Goal: Task Accomplishment & Management: Manage account settings

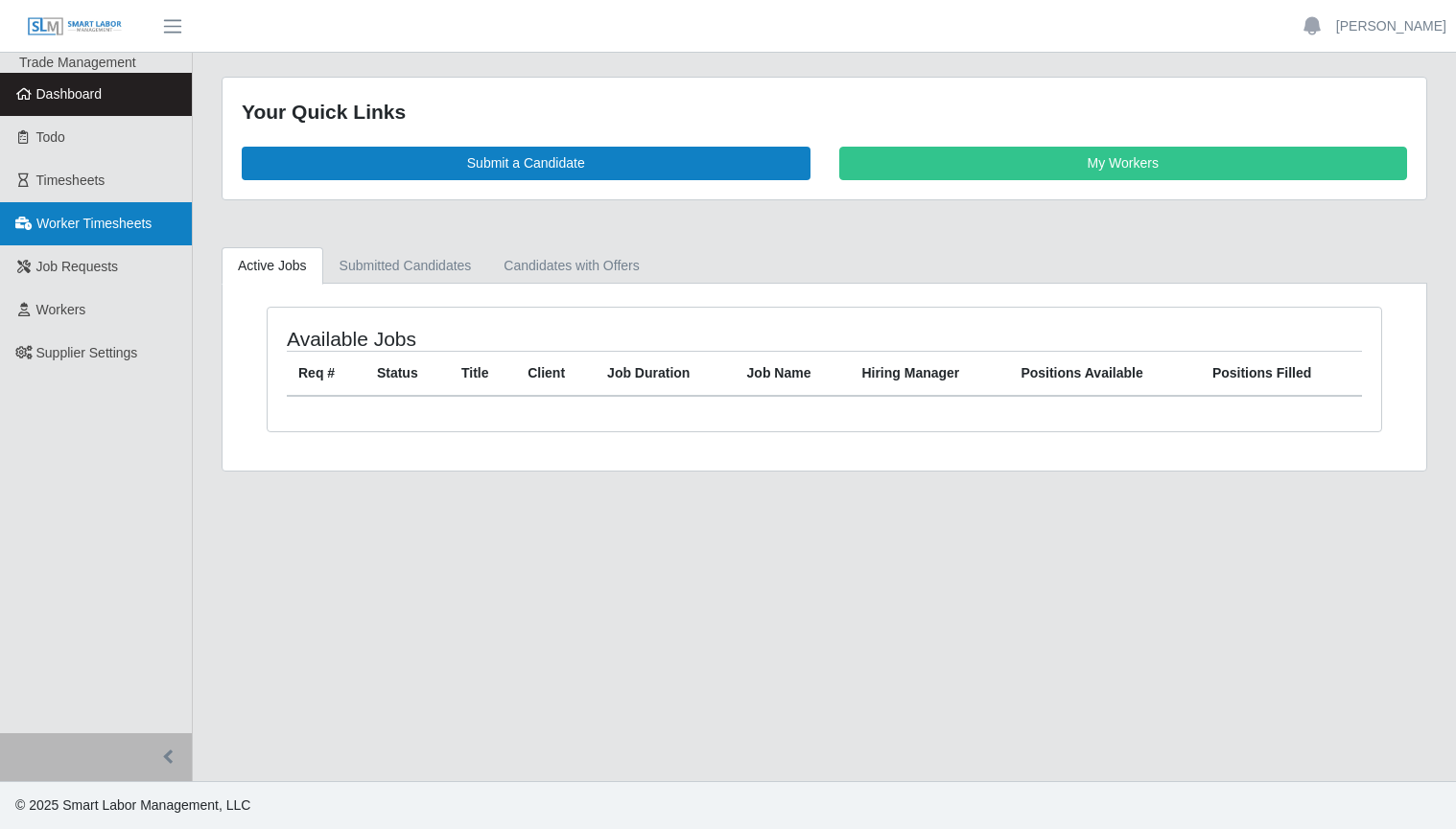
click at [70, 222] on span "Worker Timesheets" at bounding box center [94, 223] width 115 height 16
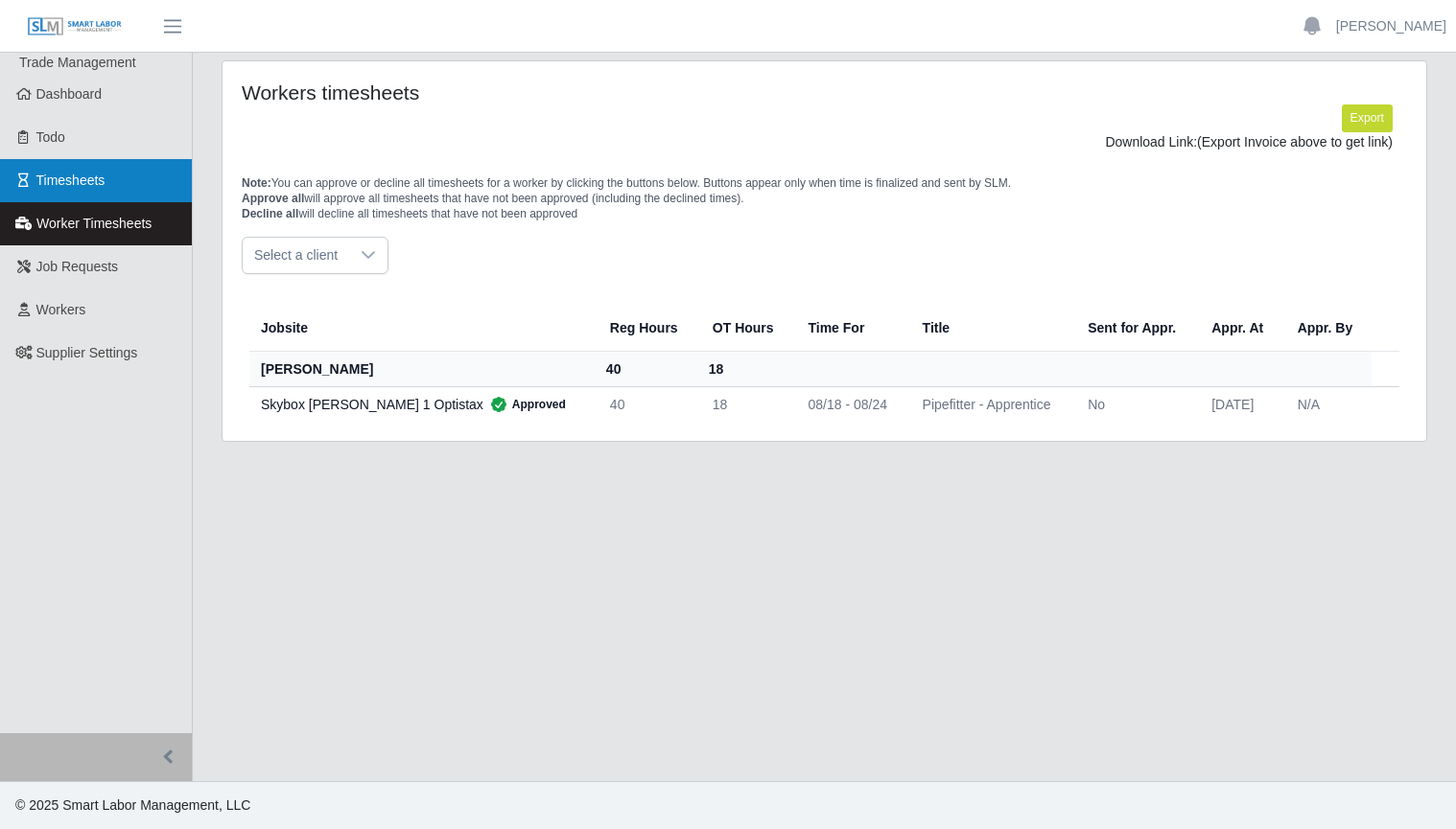
click at [104, 178] on link "Timesheets" at bounding box center [96, 181] width 192 height 43
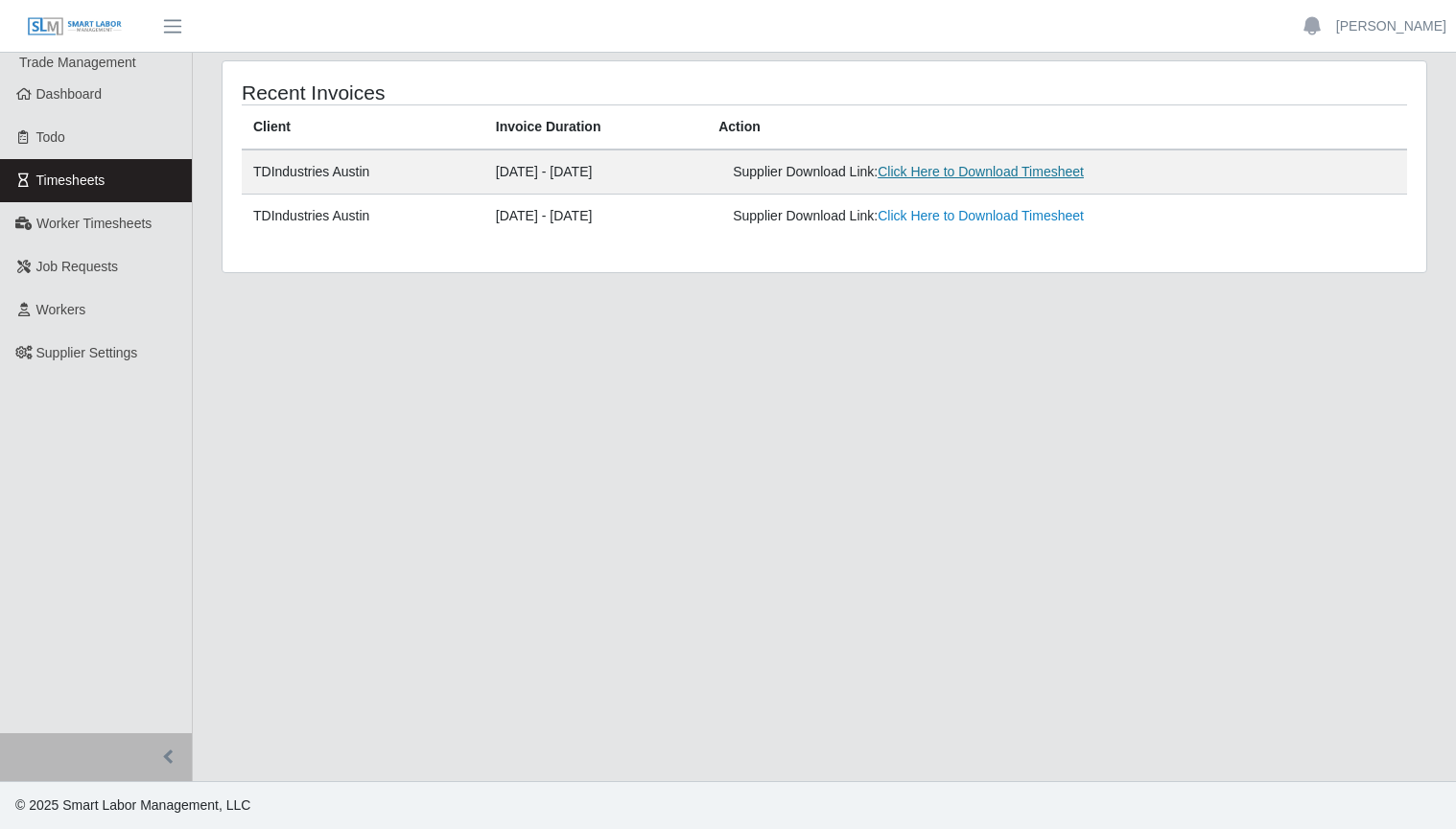
click at [970, 170] on link "Click Here to Download Timesheet" at bounding box center [980, 172] width 206 height 16
click at [235, 507] on main "Recent Invoices Client Invoice Duration Action TDIndustries Austin 08/18/2025 -…" at bounding box center [825, 417] width 1264 height 729
click at [62, 96] on span "Dashboard" at bounding box center [69, 95] width 66 height 16
